Goal: Information Seeking & Learning: Find specific page/section

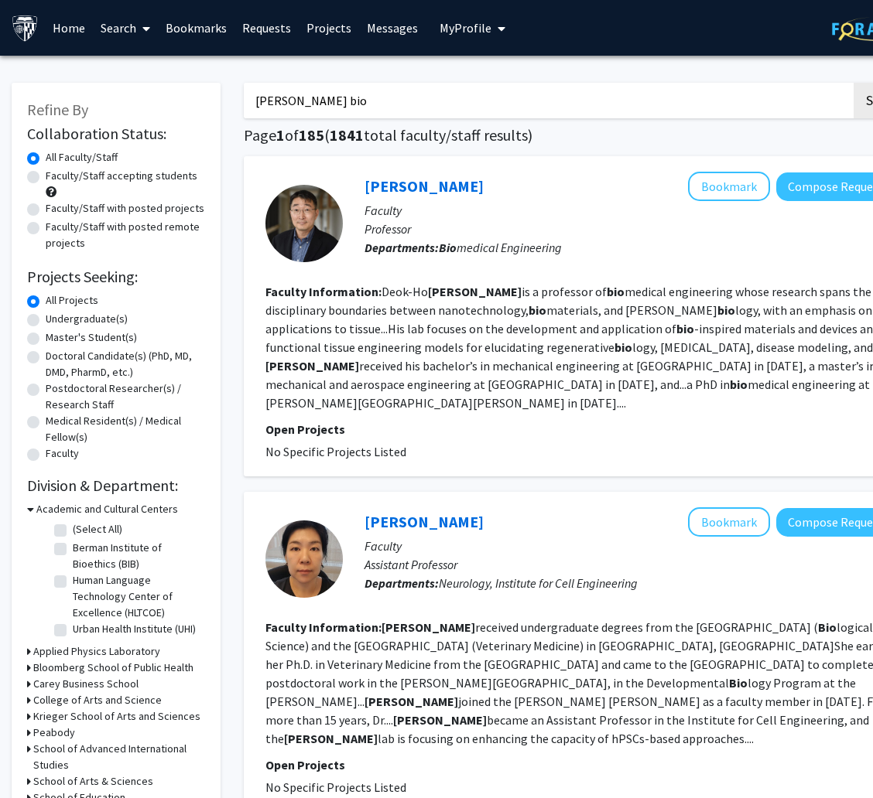
scroll to position [2668, 0]
